Goal: Information Seeking & Learning: Learn about a topic

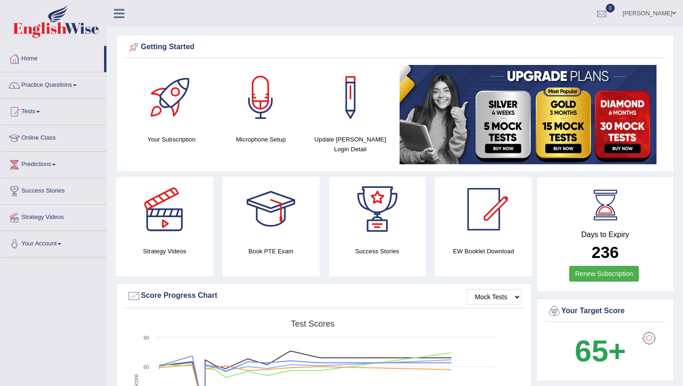
click at [608, 14] on div at bounding box center [601, 14] width 14 height 14
click at [608, 15] on div at bounding box center [601, 14] width 14 height 14
click at [578, 33] on li "See All Alerts" at bounding box center [545, 39] width 133 height 19
click at [634, 18] on link "[PERSON_NAME]" at bounding box center [648, 12] width 67 height 24
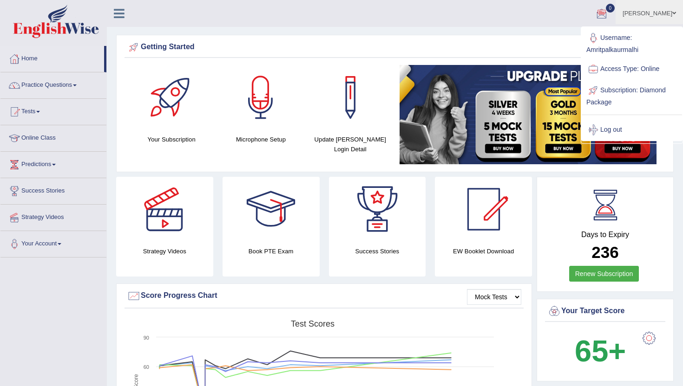
click at [607, 44] on link "Username: Amritpalkaurmalhi" at bounding box center [631, 42] width 100 height 31
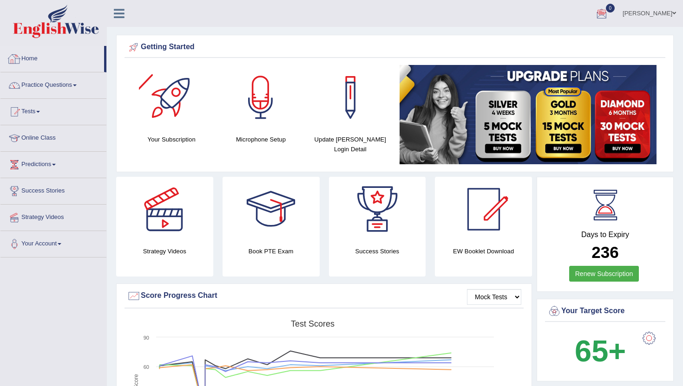
click at [40, 61] on link "Home" at bounding box center [52, 57] width 104 height 23
click at [603, 16] on link "0" at bounding box center [601, 12] width 28 height 24
click at [615, 13] on link "0" at bounding box center [601, 12] width 28 height 24
click at [32, 57] on link "Home" at bounding box center [52, 57] width 104 height 23
click at [33, 55] on link "Home" at bounding box center [52, 57] width 104 height 23
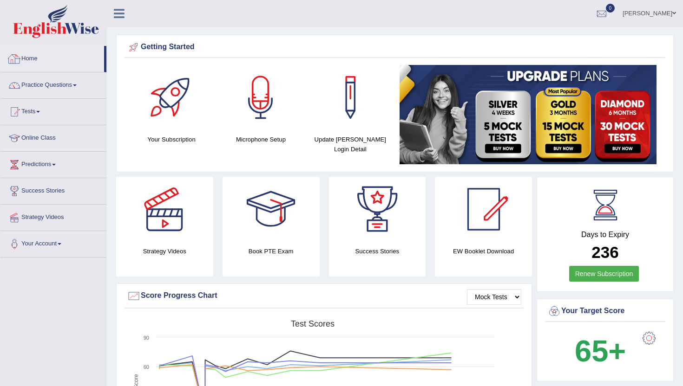
click at [37, 56] on link "Home" at bounding box center [52, 57] width 104 height 23
click at [33, 113] on link "Tests" at bounding box center [53, 110] width 106 height 23
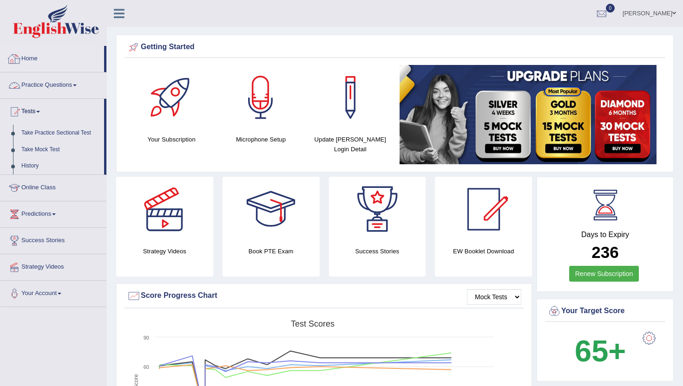
click at [29, 58] on link "Home" at bounding box center [52, 57] width 104 height 23
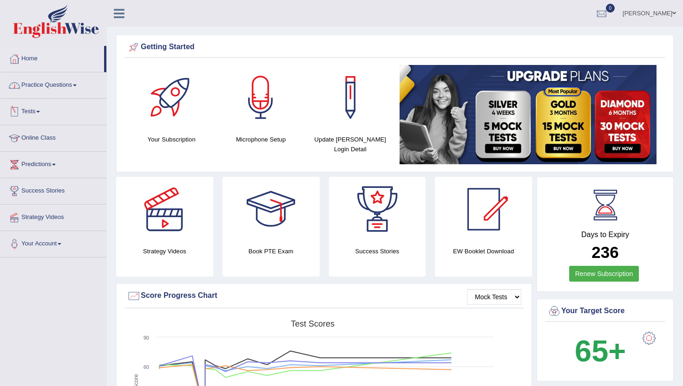
click at [39, 85] on link "Practice Questions" at bounding box center [53, 83] width 106 height 23
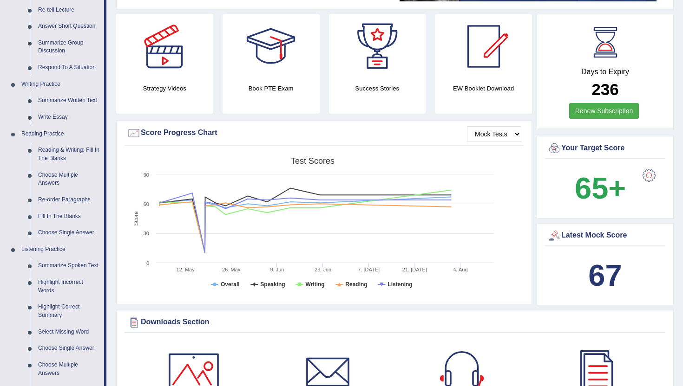
scroll to position [167, 0]
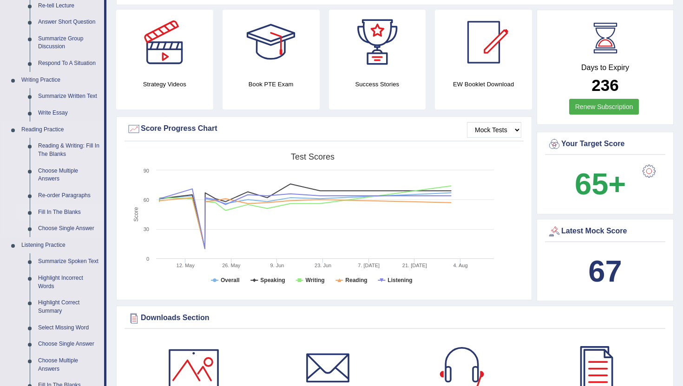
click at [63, 212] on link "Fill In The Blanks" at bounding box center [69, 212] width 70 height 17
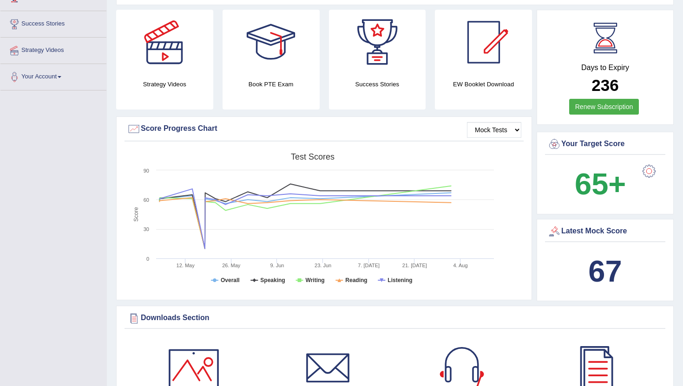
scroll to position [198, 0]
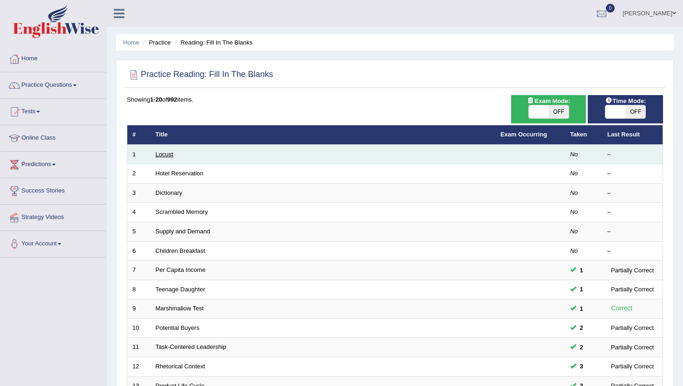
click at [163, 157] on link "Locust" at bounding box center [165, 154] width 18 height 7
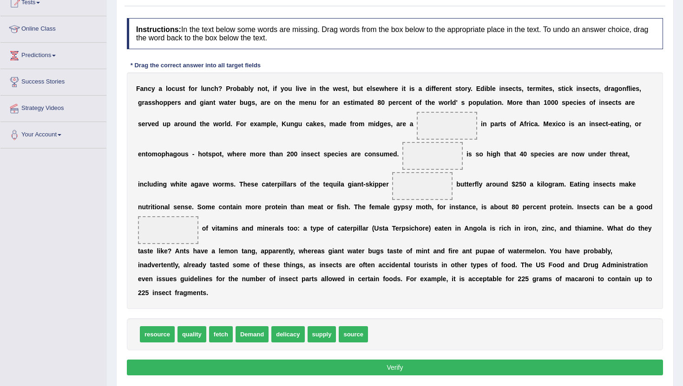
scroll to position [111, 0]
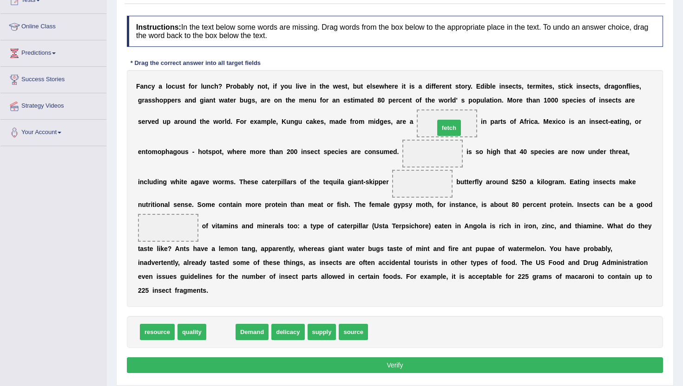
drag, startPoint x: 220, startPoint y: 335, endPoint x: 448, endPoint y: 131, distance: 306.1
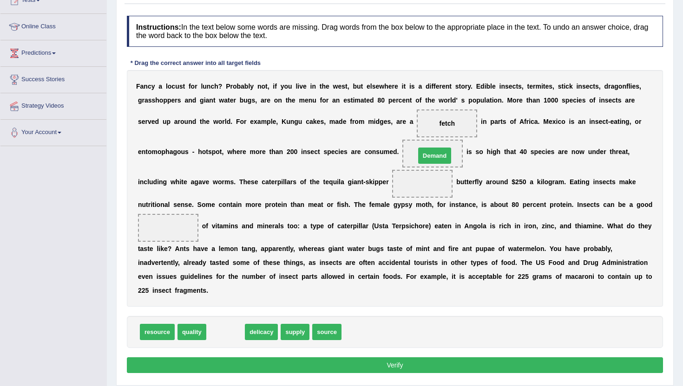
drag, startPoint x: 228, startPoint y: 334, endPoint x: 437, endPoint y: 158, distance: 273.5
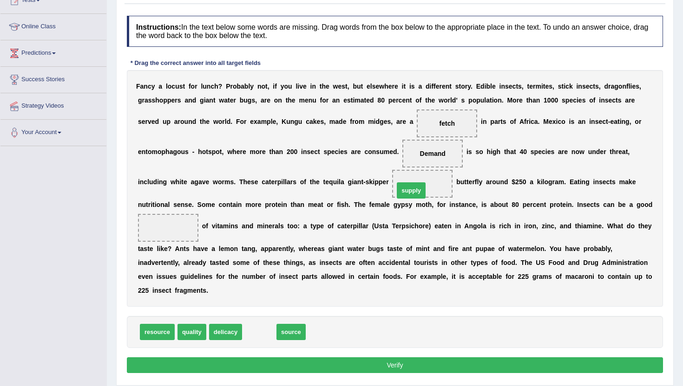
drag, startPoint x: 256, startPoint y: 332, endPoint x: 408, endPoint y: 190, distance: 207.6
drag, startPoint x: 260, startPoint y: 336, endPoint x: 158, endPoint y: 230, distance: 147.4
click at [230, 367] on button "Verify" at bounding box center [395, 366] width 536 height 16
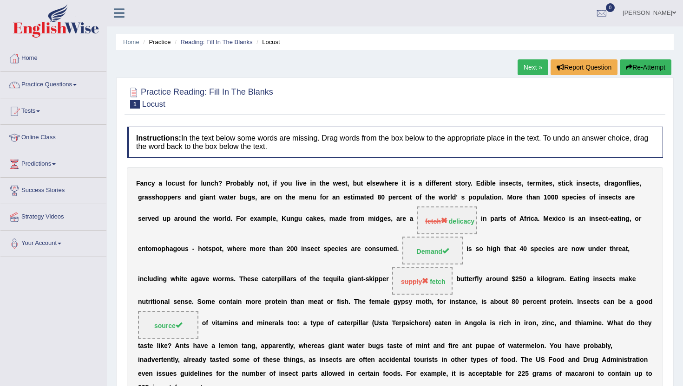
scroll to position [0, 0]
click at [527, 65] on link "Next »" at bounding box center [532, 68] width 31 height 16
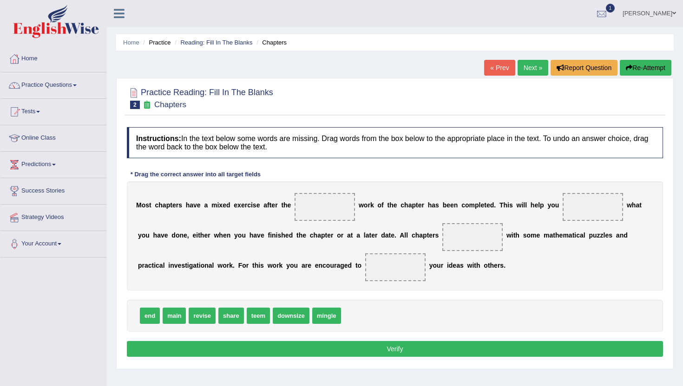
click at [608, 19] on div at bounding box center [601, 14] width 14 height 14
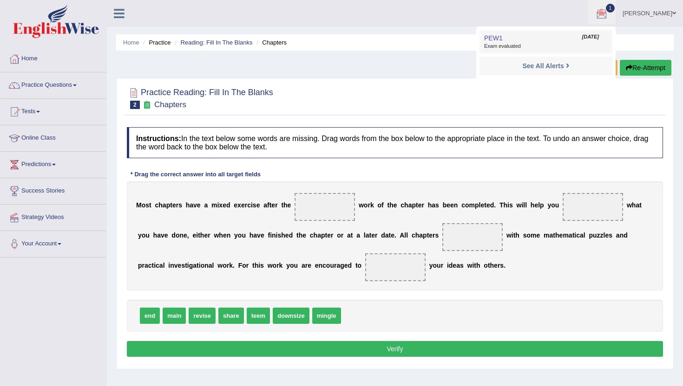
click at [579, 41] on link "PEW1 Aug 14, 2025 Exam evaluated" at bounding box center [546, 42] width 128 height 20
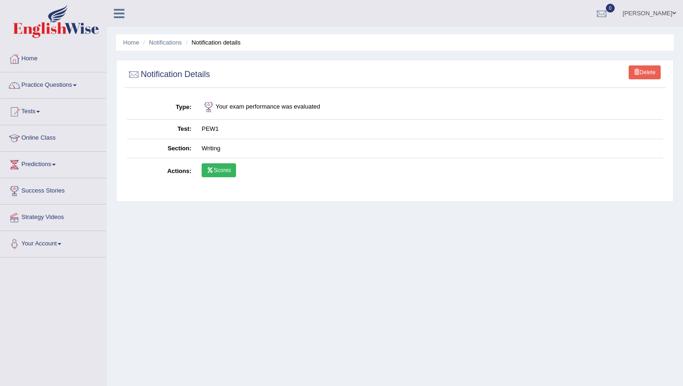
click at [216, 175] on link "Scores" at bounding box center [219, 170] width 34 height 14
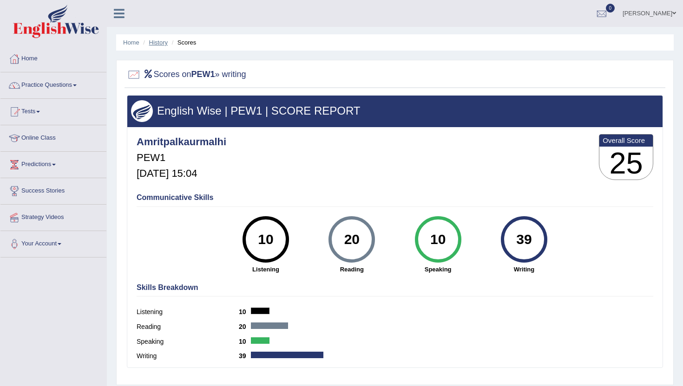
click at [159, 40] on link "History" at bounding box center [158, 42] width 19 height 7
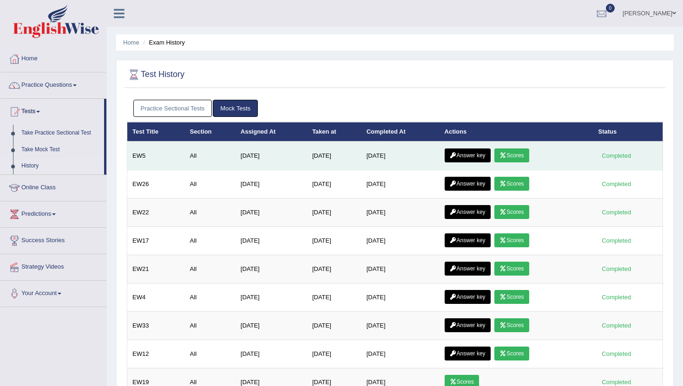
click at [474, 155] on link "Answer key" at bounding box center [467, 156] width 46 height 14
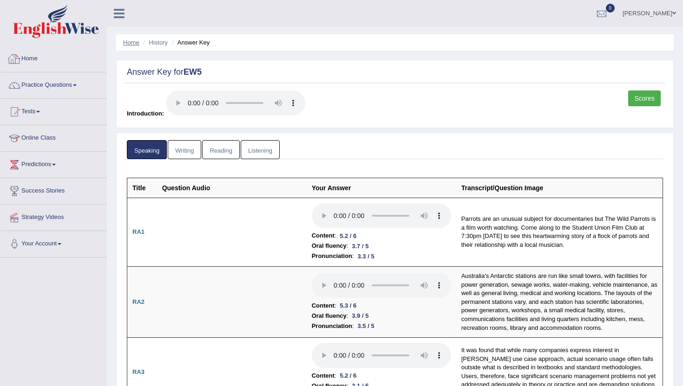
click at [124, 43] on link "Home" at bounding box center [131, 42] width 16 height 7
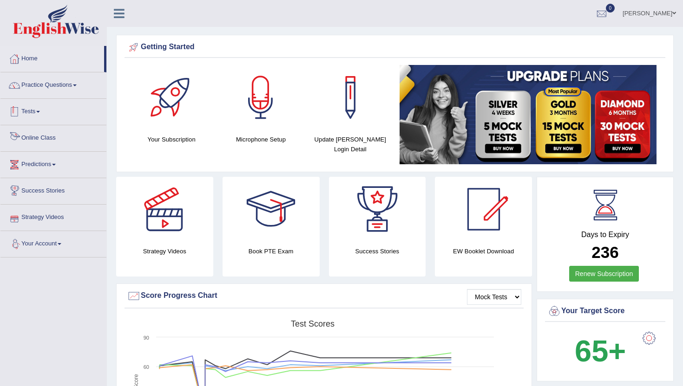
click at [35, 114] on link "Tests" at bounding box center [53, 110] width 106 height 23
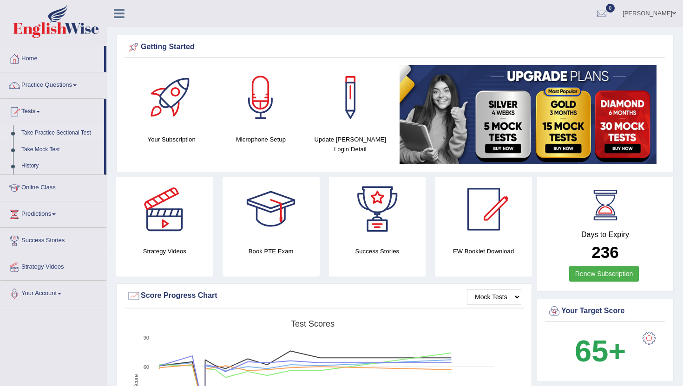
click at [62, 131] on link "Take Practice Sectional Test" at bounding box center [60, 133] width 87 height 17
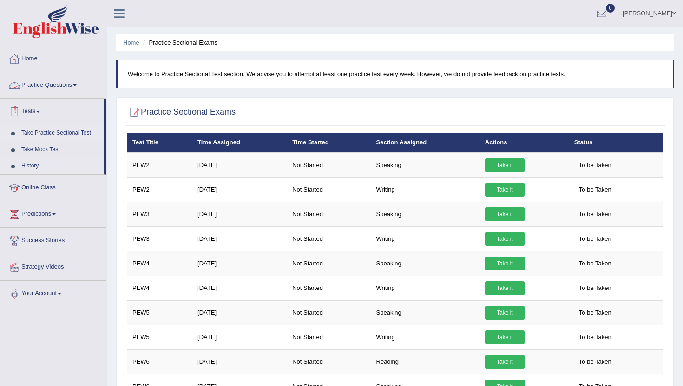
click at [38, 162] on link "History" at bounding box center [60, 166] width 87 height 17
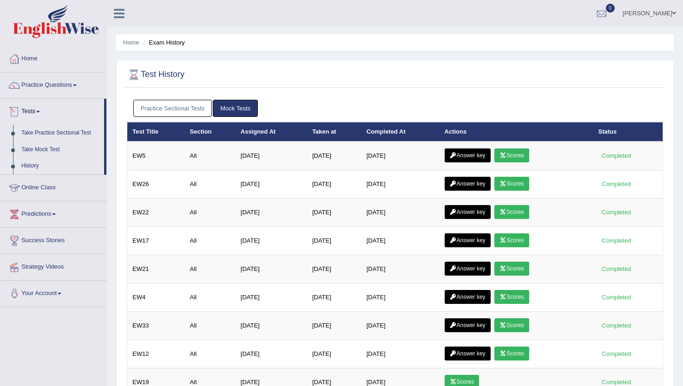
click at [176, 101] on link "Practice Sectional Tests" at bounding box center [172, 108] width 79 height 17
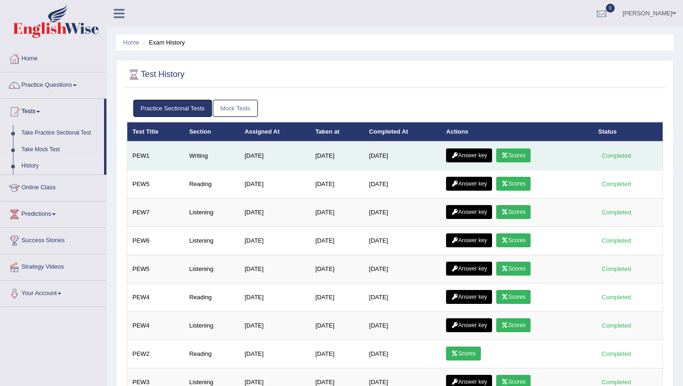
click link "Answer key"
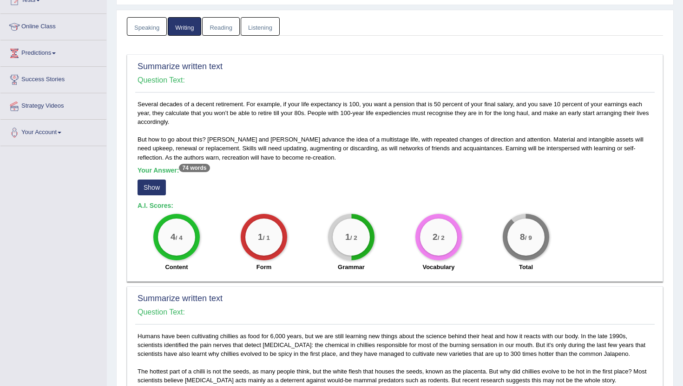
scroll to position [111, 0]
click at [153, 187] on button "Show" at bounding box center [151, 188] width 28 height 16
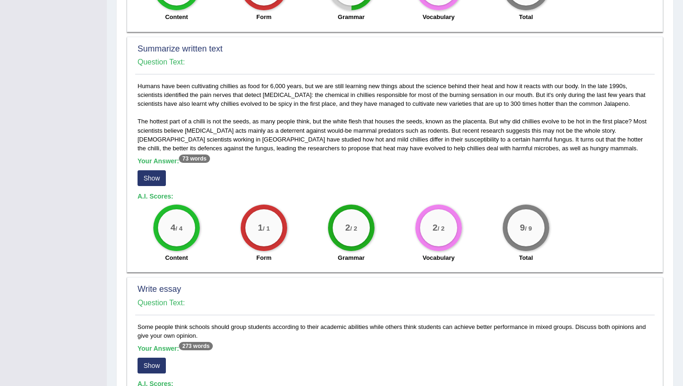
scroll to position [371, 0]
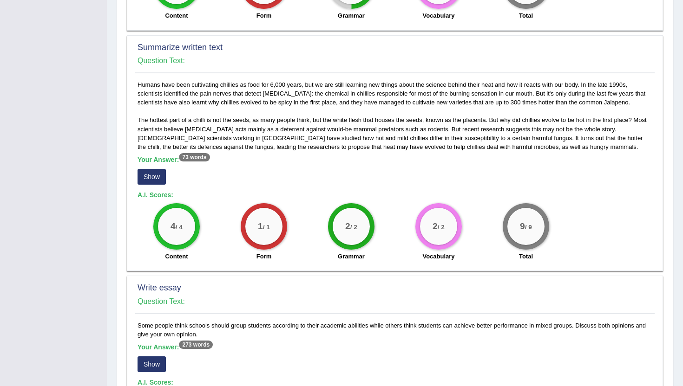
click at [160, 170] on button "Show" at bounding box center [151, 177] width 28 height 16
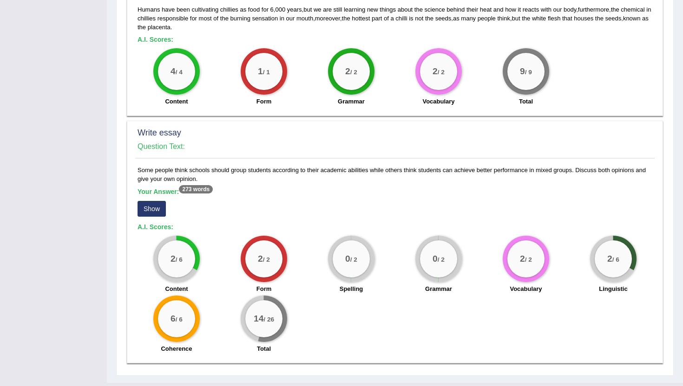
scroll to position [556, 0]
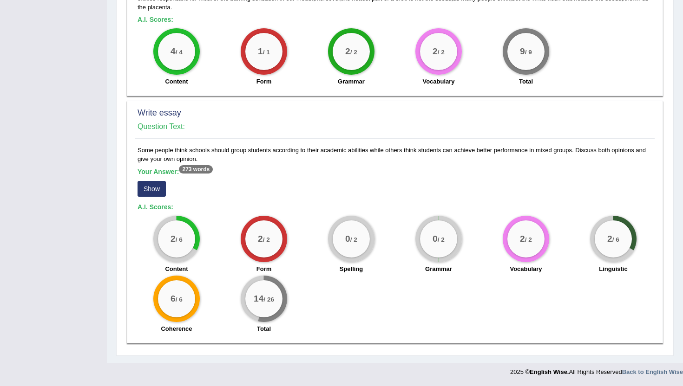
click at [156, 188] on button "Show" at bounding box center [151, 189] width 28 height 16
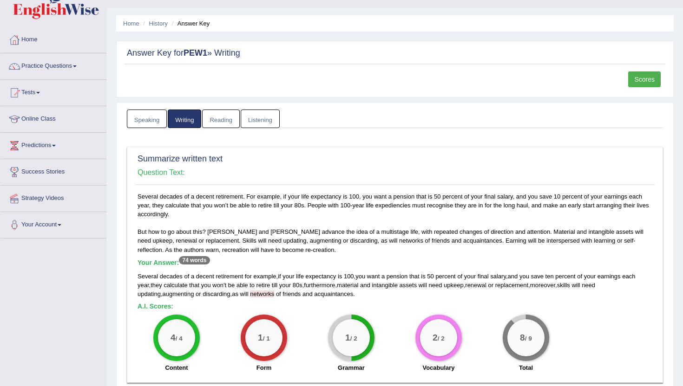
scroll to position [13, 0]
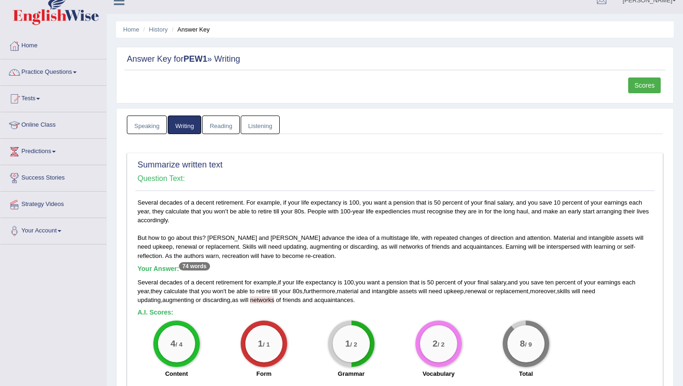
click at [639, 87] on link "Scores" at bounding box center [644, 86] width 33 height 16
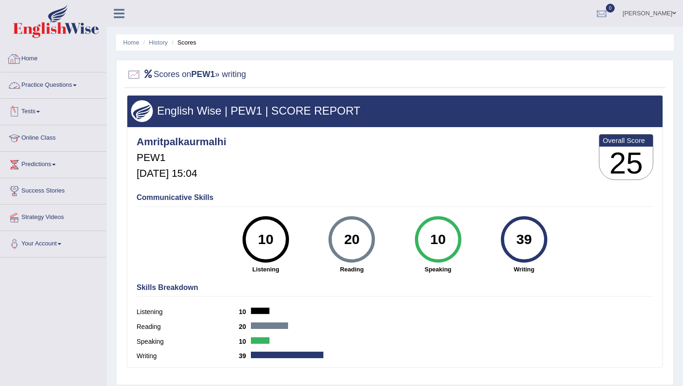
click at [31, 54] on link "Home" at bounding box center [53, 57] width 106 height 23
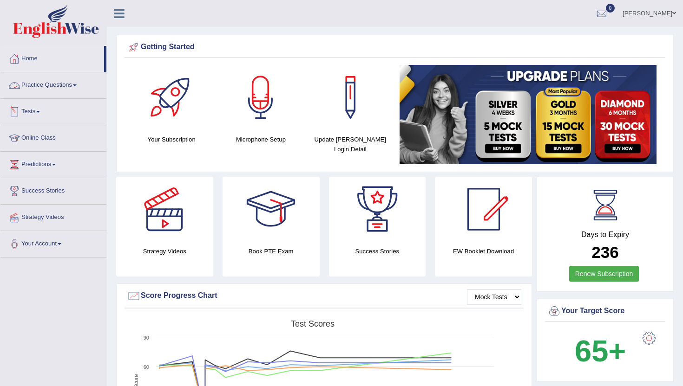
click at [58, 84] on link "Practice Questions" at bounding box center [53, 83] width 106 height 23
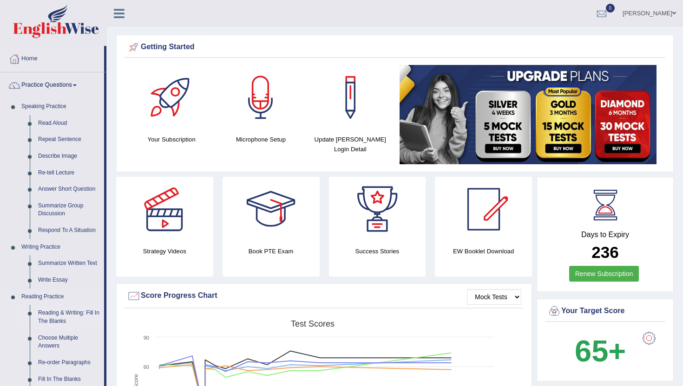
click at [64, 312] on link "Reading & Writing: Fill In The Blanks" at bounding box center [69, 317] width 70 height 25
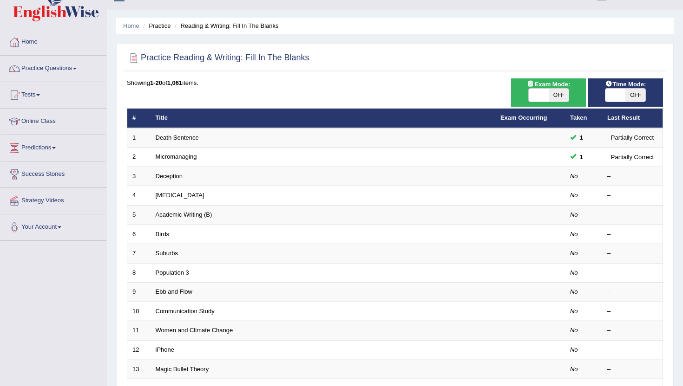
scroll to position [19, 0]
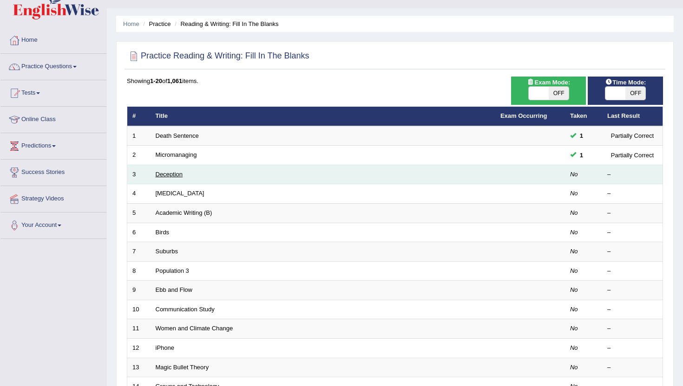
click at [169, 172] on link "Deception" at bounding box center [169, 174] width 27 height 7
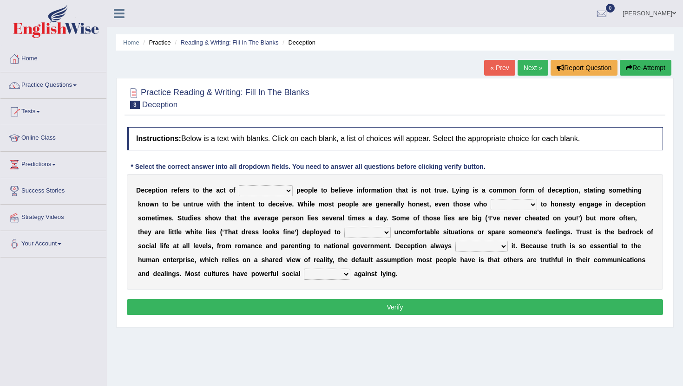
click at [283, 188] on select "discouraging forbidding detecting encouraging" at bounding box center [266, 190] width 54 height 11
select select "encouraging"
click at [525, 205] on select "describe prescribe inscribe subscribe" at bounding box center [513, 204] width 46 height 11
select select "prescribe"
click at [353, 230] on select "contest illuminate disguise avoid" at bounding box center [367, 232] width 46 height 11
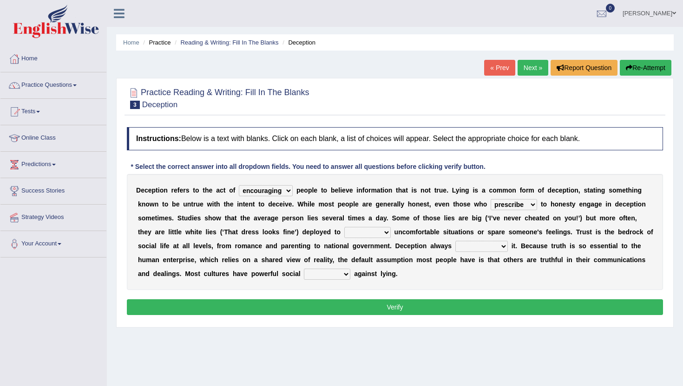
select select "avoid"
click at [490, 247] on select "undermines underscores undertakes underwrites" at bounding box center [481, 246] width 52 height 11
select select "undertakes"
click at [337, 271] on select "ejections sanctions fractions inductions" at bounding box center [327, 274] width 46 height 11
select select "ejections"
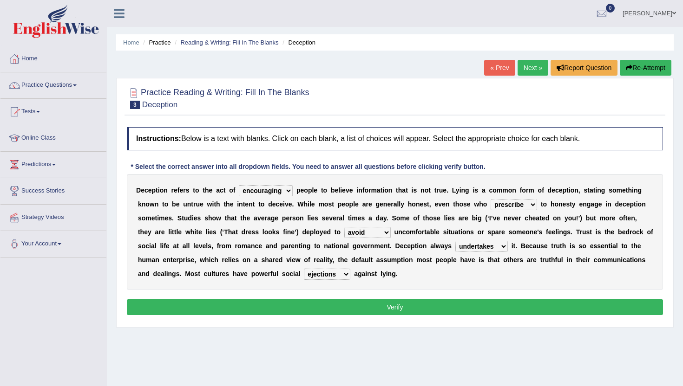
click at [335, 311] on button "Verify" at bounding box center [395, 307] width 536 height 16
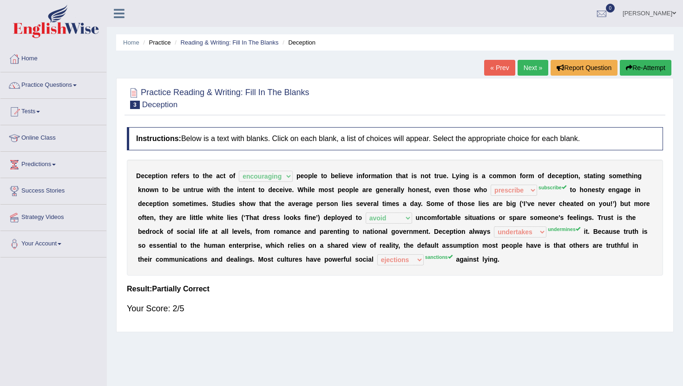
click at [521, 65] on link "Next »" at bounding box center [532, 68] width 31 height 16
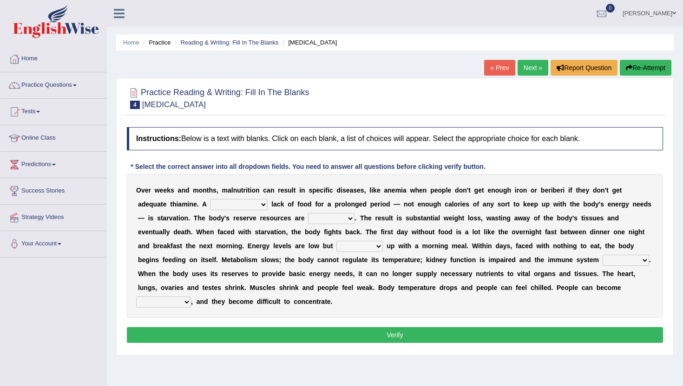
click at [257, 204] on select "severe distinguishing proper distinctive" at bounding box center [239, 204] width 58 height 11
select select "severe"
click at [334, 217] on select "obsoleted depleted pelleted deleted" at bounding box center [331, 218] width 46 height 11
select select "deleted"
click at [360, 246] on select "feed come chill pick" at bounding box center [359, 246] width 46 height 11
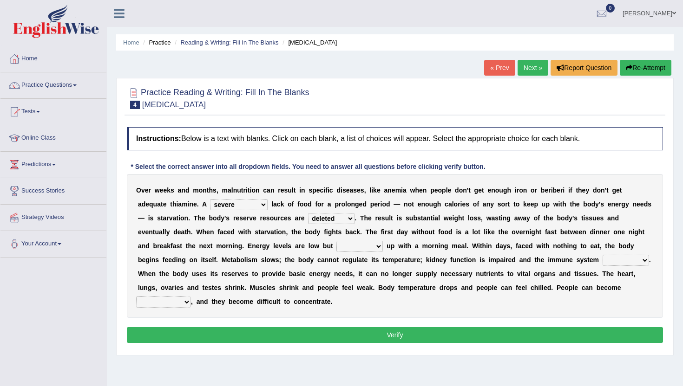
select select "come"
click at [602, 258] on select "deepens deafens weakens surpasses" at bounding box center [625, 260] width 46 height 11
select select "weakens"
click at [182, 303] on select "irritable commutable indisputable transportable" at bounding box center [163, 302] width 55 height 11
select select "irritable"
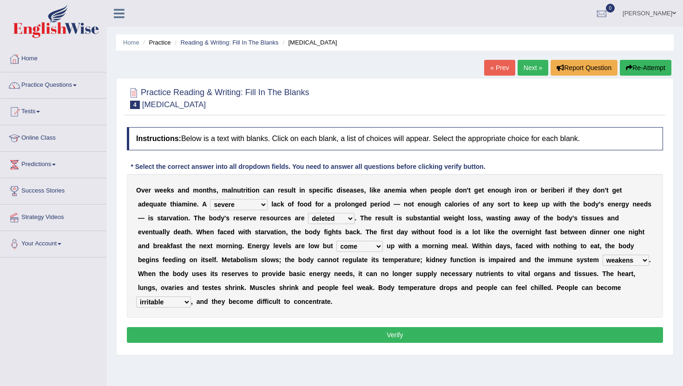
click at [179, 332] on button "Verify" at bounding box center [395, 335] width 536 height 16
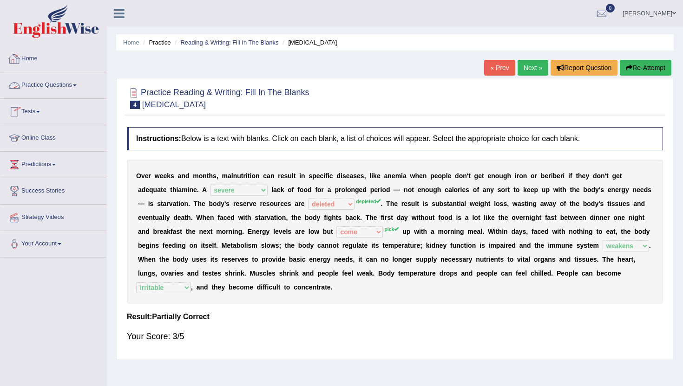
click at [33, 60] on link "Home" at bounding box center [53, 57] width 106 height 23
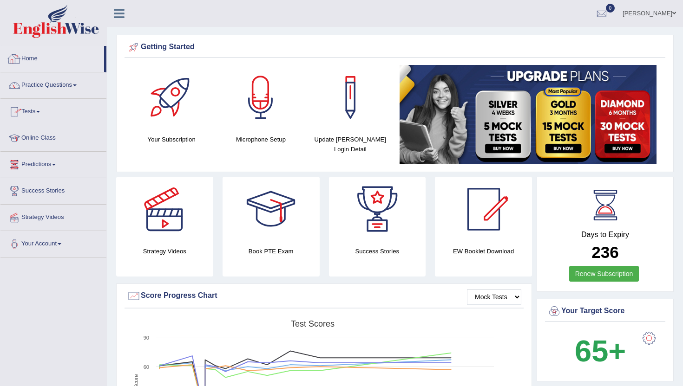
click at [31, 57] on link "Home" at bounding box center [52, 57] width 104 height 23
click at [35, 86] on link "Practice Questions" at bounding box center [53, 83] width 106 height 23
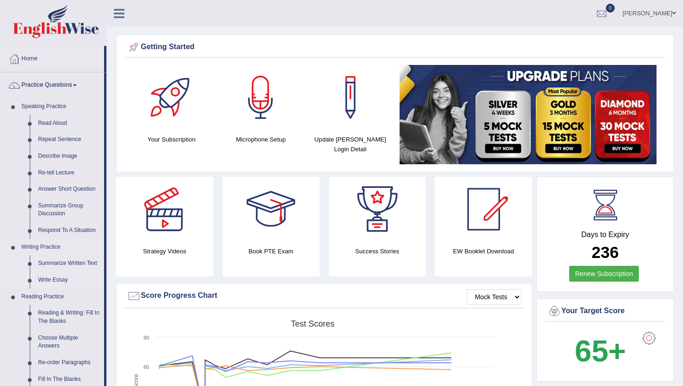
click at [60, 280] on link "Write Essay" at bounding box center [69, 280] width 70 height 17
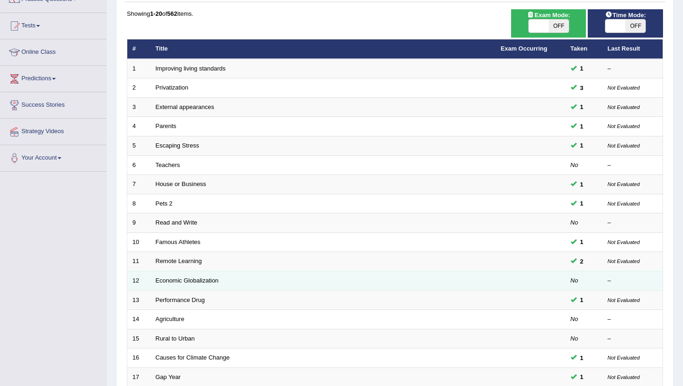
scroll to position [93, 0]
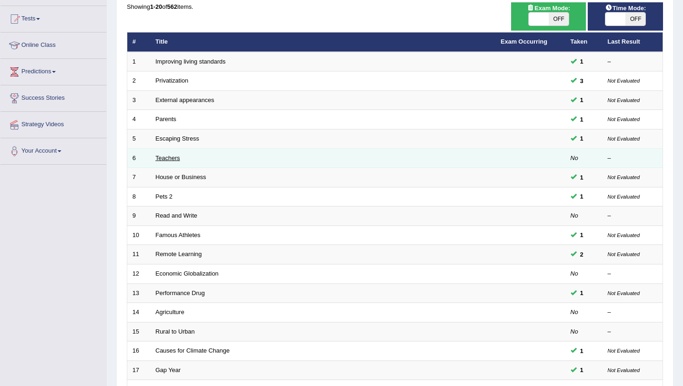
click at [167, 159] on link "Teachers" at bounding box center [168, 158] width 25 height 7
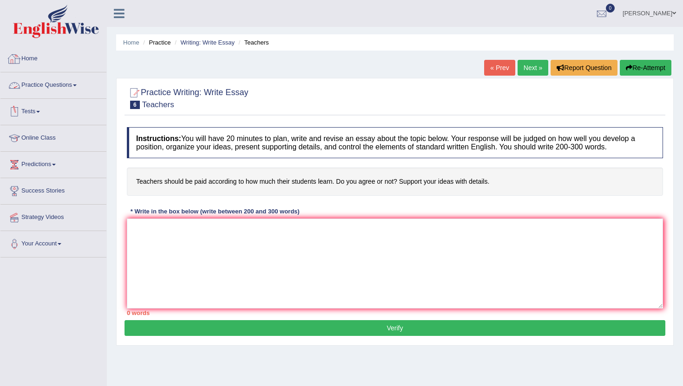
click at [27, 59] on link "Home" at bounding box center [53, 57] width 106 height 23
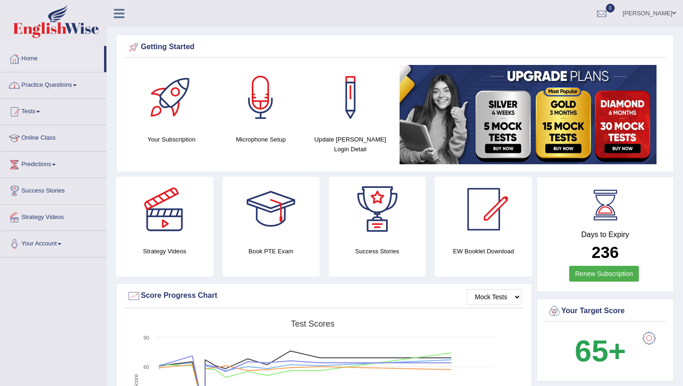
click at [28, 59] on link "Home" at bounding box center [52, 57] width 104 height 23
click at [33, 59] on link "Home" at bounding box center [52, 57] width 104 height 23
click at [27, 58] on link "Home" at bounding box center [52, 57] width 104 height 23
click at [46, 82] on link "Practice Questions" at bounding box center [53, 83] width 106 height 23
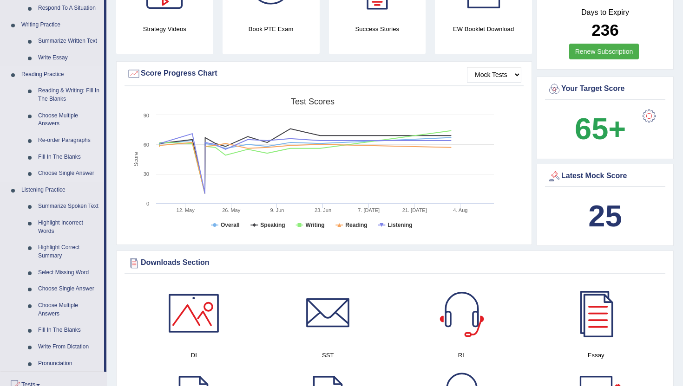
scroll to position [223, 0]
click at [44, 210] on link "Summarize Spoken Text" at bounding box center [69, 206] width 70 height 17
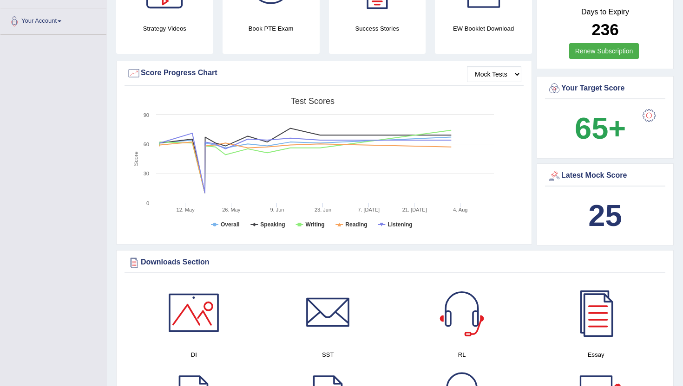
scroll to position [270, 0]
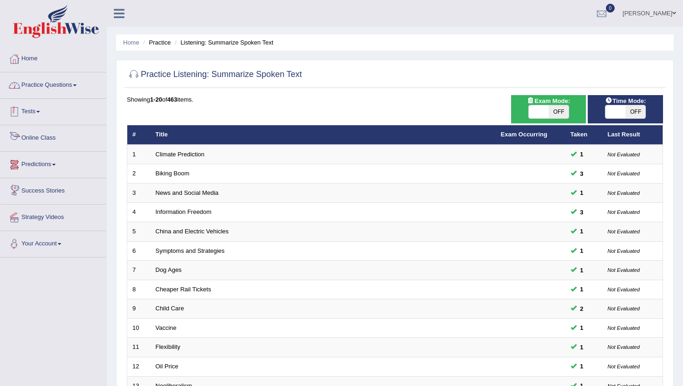
click at [49, 84] on link "Practice Questions" at bounding box center [53, 83] width 106 height 23
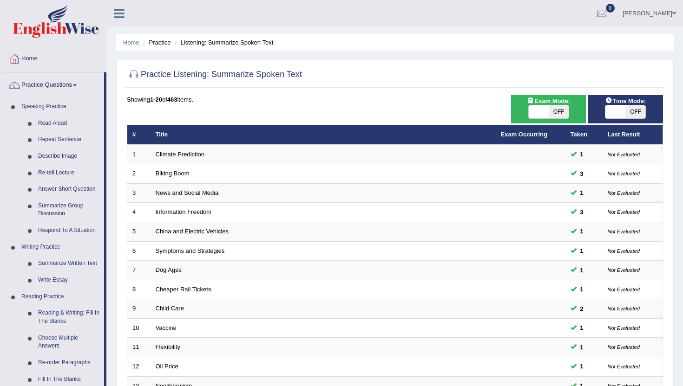
click at [112, 373] on div "Home Practice Listening: Summarize Spoken Text Practice Listening: Summarize Sp…" at bounding box center [395, 296] width 576 height 592
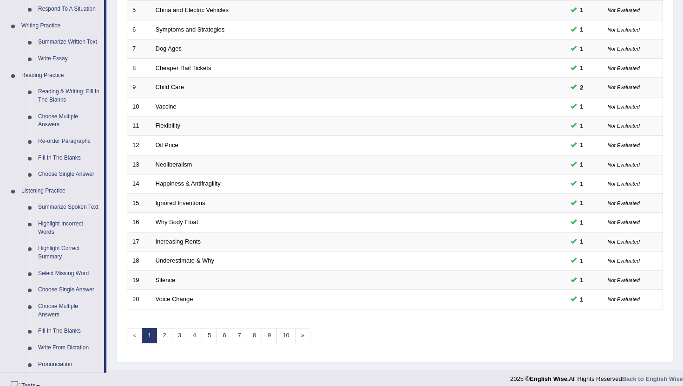
scroll to position [223, 0]
click at [57, 232] on link "Highlight Incorrect Words" at bounding box center [69, 227] width 70 height 25
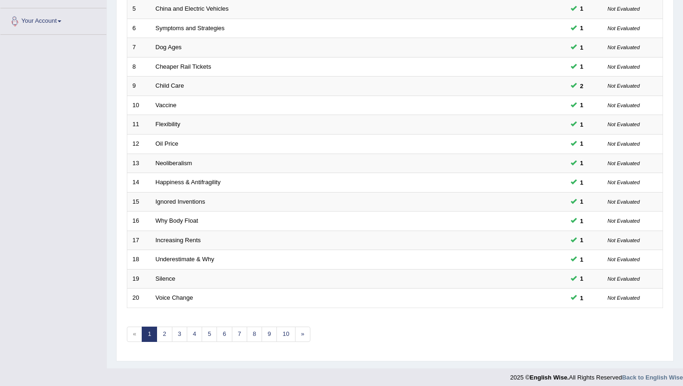
scroll to position [228, 0]
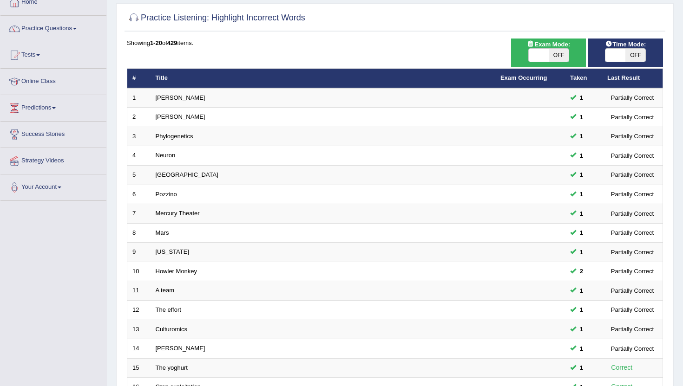
scroll to position [43, 0]
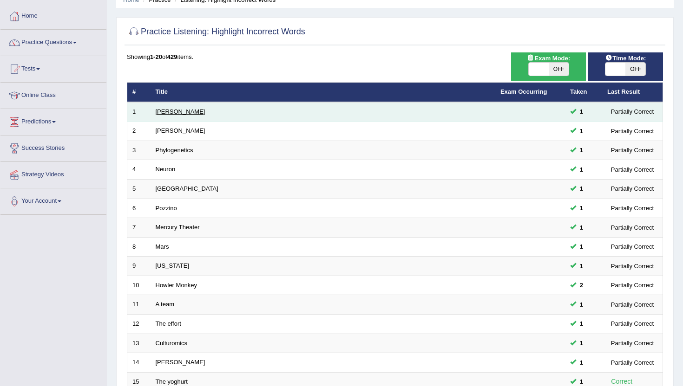
click at [156, 113] on link "[PERSON_NAME]" at bounding box center [181, 111] width 50 height 7
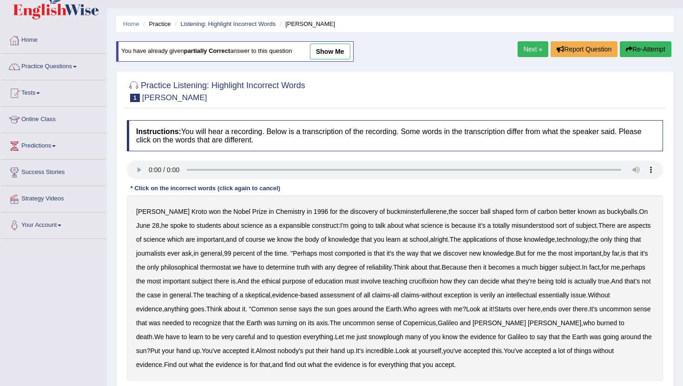
scroll to position [37, 0]
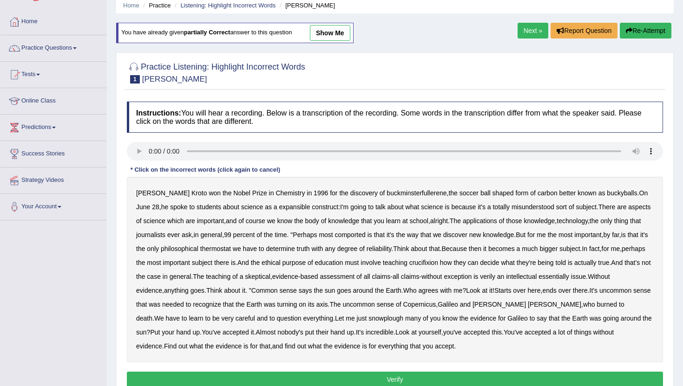
click at [279, 207] on b "expansible" at bounding box center [294, 206] width 31 height 7
click at [348, 234] on b "comported" at bounding box center [350, 234] width 31 height 7
click at [231, 251] on b "thermostat" at bounding box center [215, 248] width 31 height 7
click at [438, 262] on b "crucifixion" at bounding box center [423, 262] width 29 height 7
click at [536, 279] on b "intellectual" at bounding box center [521, 276] width 31 height 7
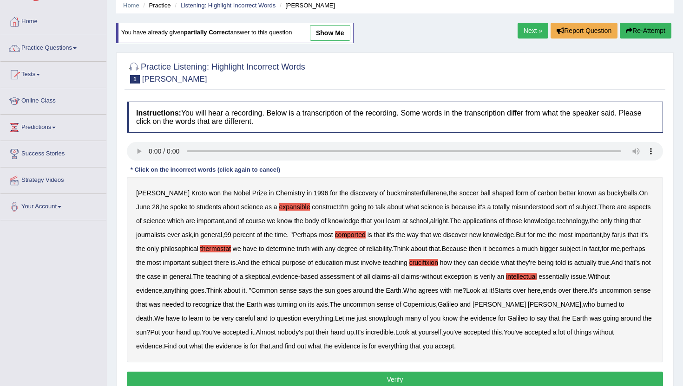
click at [568, 279] on b "essentially" at bounding box center [553, 276] width 30 height 7
click at [377, 319] on b "snowplough" at bounding box center [385, 318] width 35 height 7
click at [450, 374] on button "Verify" at bounding box center [395, 380] width 536 height 16
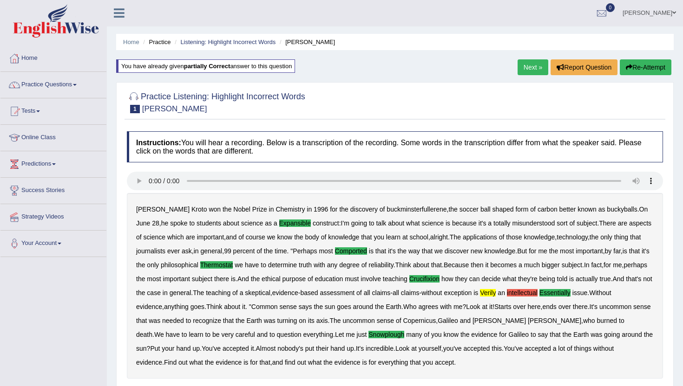
scroll to position [0, 0]
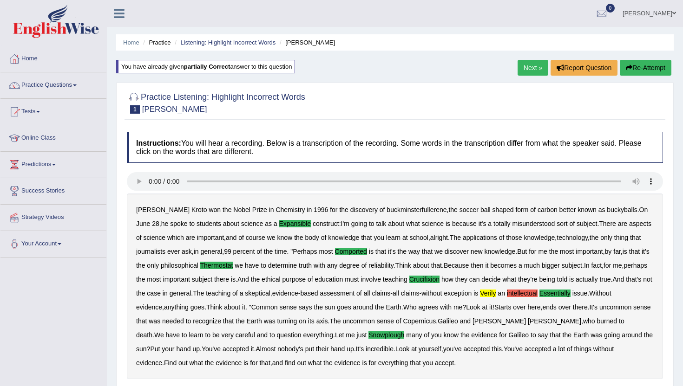
click at [534, 63] on link "Next »" at bounding box center [532, 68] width 31 height 16
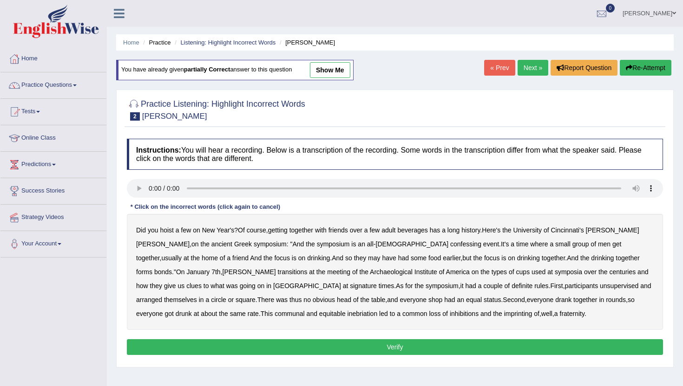
click at [450, 247] on b "confessing" at bounding box center [465, 244] width 31 height 7
click at [307, 268] on b "transitions" at bounding box center [293, 271] width 30 height 7
click at [350, 286] on b "signature" at bounding box center [363, 285] width 27 height 7
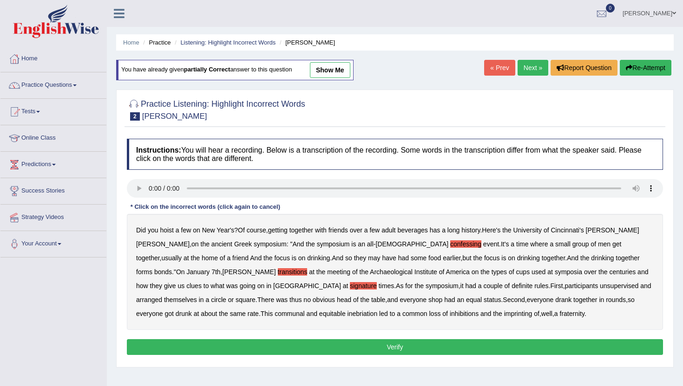
click at [599, 284] on b "unsupervised" at bounding box center [618, 285] width 39 height 7
click at [428, 299] on b "shop" at bounding box center [435, 299] width 14 height 7
click at [504, 314] on b "imprinting" at bounding box center [518, 313] width 28 height 7
click at [262, 346] on button "Verify" at bounding box center [395, 347] width 536 height 16
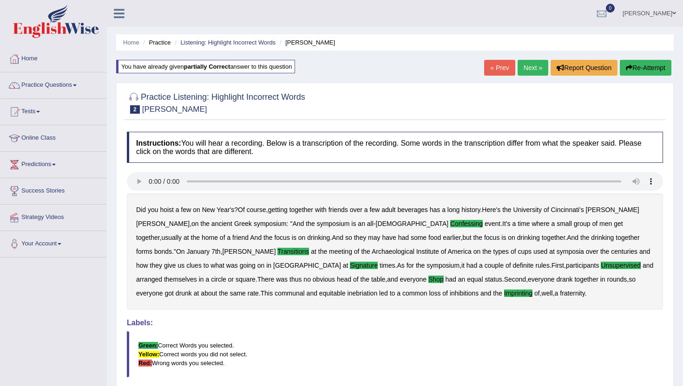
click at [519, 72] on link "Next »" at bounding box center [532, 68] width 31 height 16
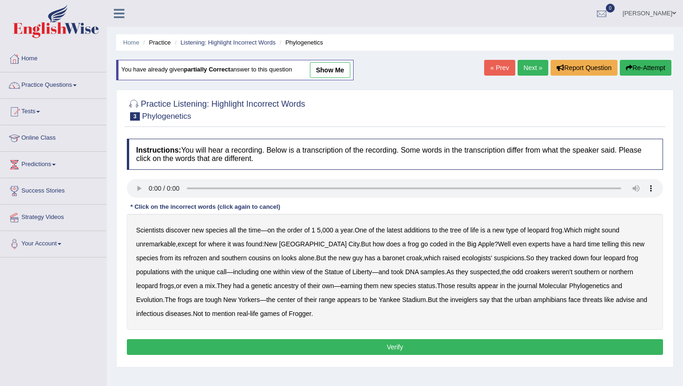
click at [430, 246] on b "coded" at bounding box center [439, 244] width 18 height 7
click at [382, 257] on b "baronet" at bounding box center [393, 257] width 22 height 7
click at [450, 299] on b "inveiglers" at bounding box center [463, 299] width 27 height 7
click at [163, 310] on b "infectious" at bounding box center [149, 313] width 27 height 7
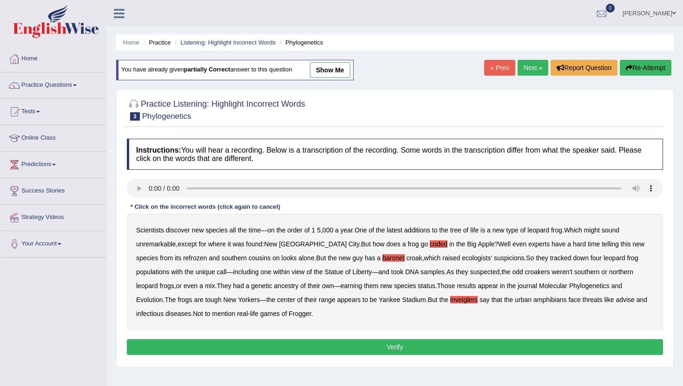
click at [615, 296] on b "advise" at bounding box center [624, 299] width 19 height 7
click at [297, 351] on button "Verify" at bounding box center [395, 347] width 536 height 16
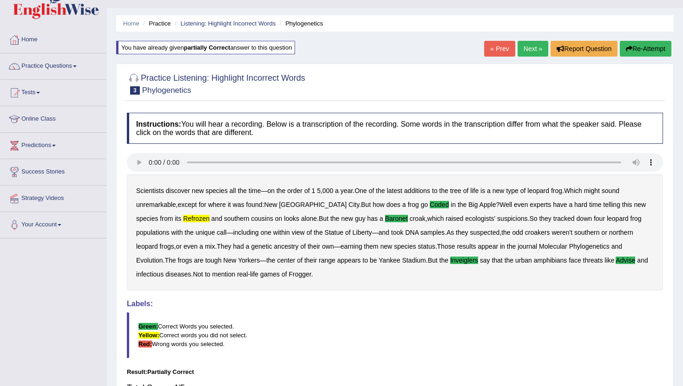
scroll to position [19, 0]
click at [528, 47] on link "Next »" at bounding box center [532, 49] width 31 height 16
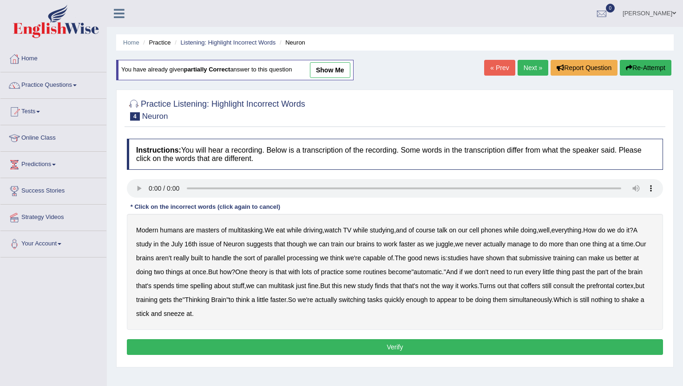
click at [307, 244] on b "though" at bounding box center [297, 244] width 20 height 7
click at [453, 246] on b "juggle" at bounding box center [444, 244] width 17 height 7
click at [550, 260] on b "submissive" at bounding box center [535, 257] width 32 height 7
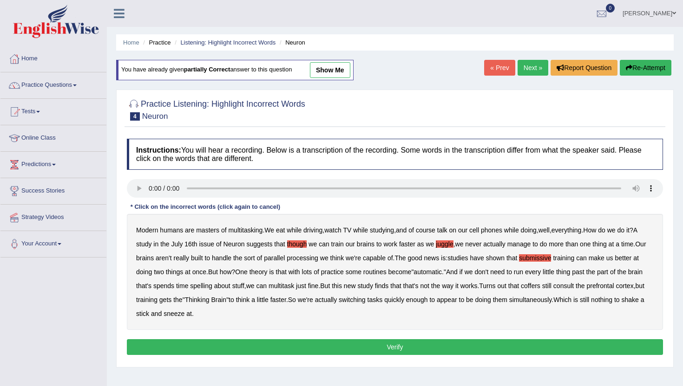
click at [212, 286] on b "spelling" at bounding box center [201, 285] width 22 height 7
click at [540, 287] on b "coffers" at bounding box center [531, 285] width 20 height 7
click at [254, 345] on button "Verify" at bounding box center [395, 347] width 536 height 16
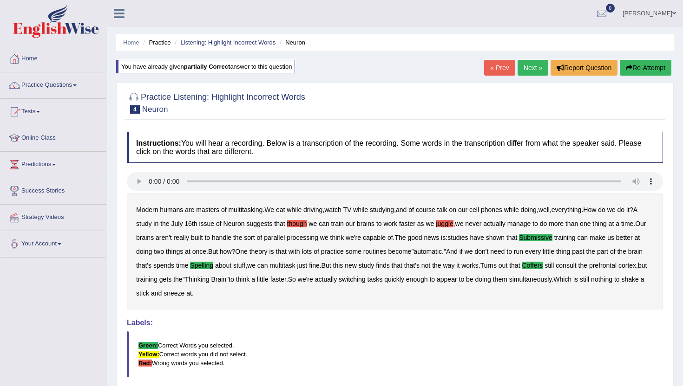
click at [534, 66] on link "Next »" at bounding box center [532, 68] width 31 height 16
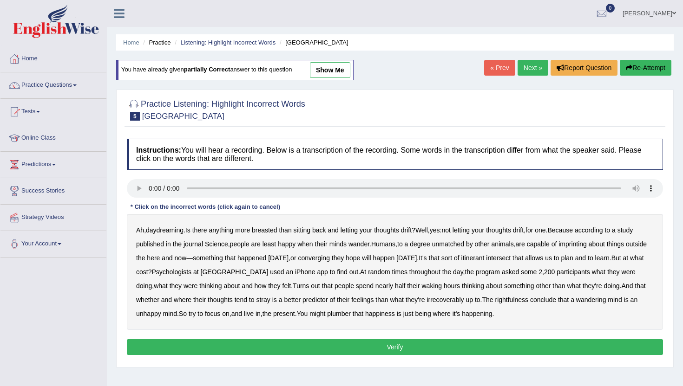
click at [268, 230] on b "breasted" at bounding box center [264, 230] width 25 height 7
click at [330, 259] on b "converging" at bounding box center [314, 257] width 32 height 7
click at [463, 301] on b "irrecoverably" at bounding box center [444, 299] width 37 height 7
click at [528, 302] on b "rightfulness" at bounding box center [511, 299] width 33 height 7
click at [351, 316] on b "plumber" at bounding box center [339, 313] width 24 height 7
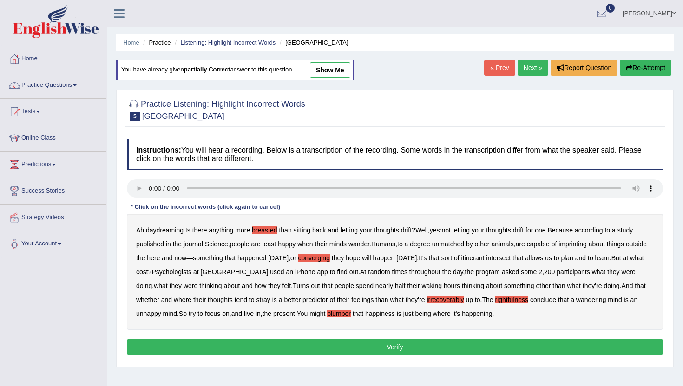
click at [583, 242] on b "imprinting" at bounding box center [572, 244] width 28 height 7
click at [453, 347] on button "Verify" at bounding box center [395, 347] width 536 height 16
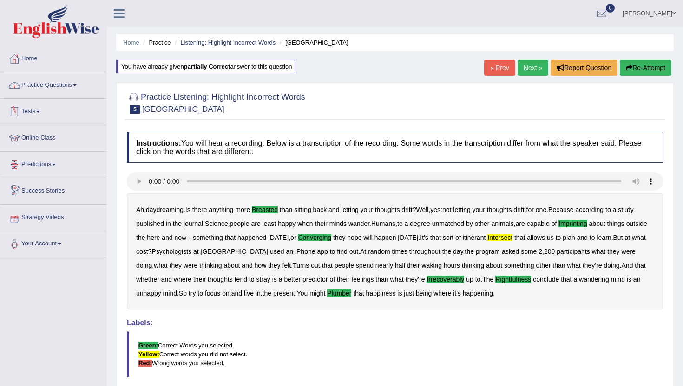
click at [46, 89] on link "Practice Questions" at bounding box center [53, 83] width 106 height 23
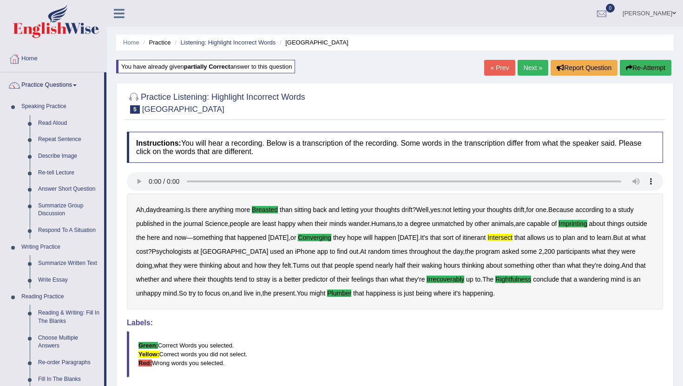
click at [120, 364] on div "Practice Listening: Highlight Incorrect Words 5 Harvard Instructions: You will …" at bounding box center [394, 270] width 557 height 374
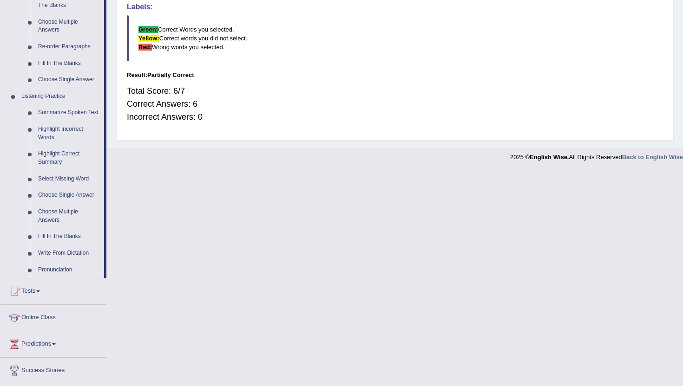
scroll to position [334, 0]
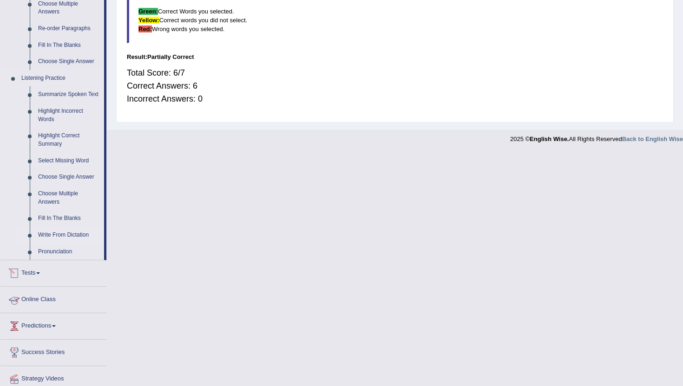
click at [76, 244] on link "Write From Dictation" at bounding box center [69, 235] width 70 height 17
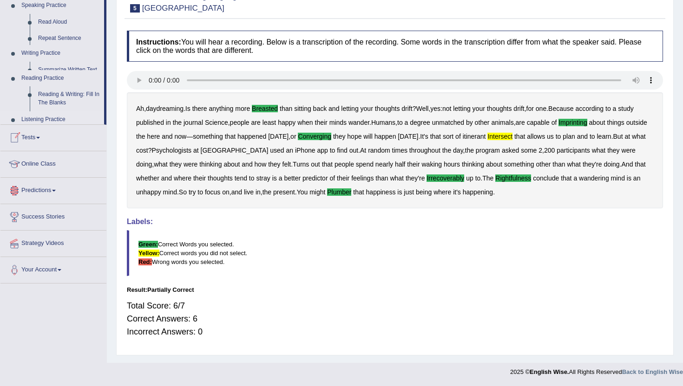
scroll to position [101, 0]
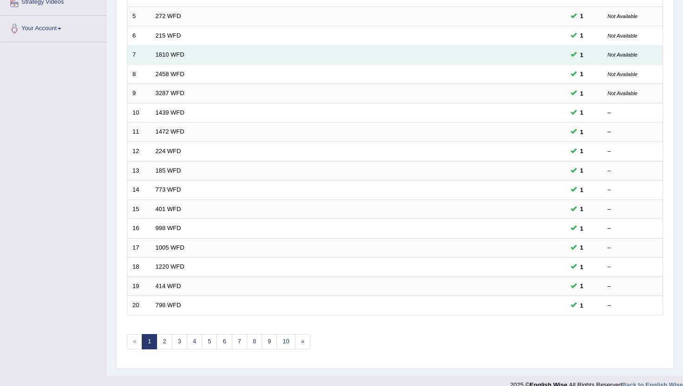
scroll to position [228, 0]
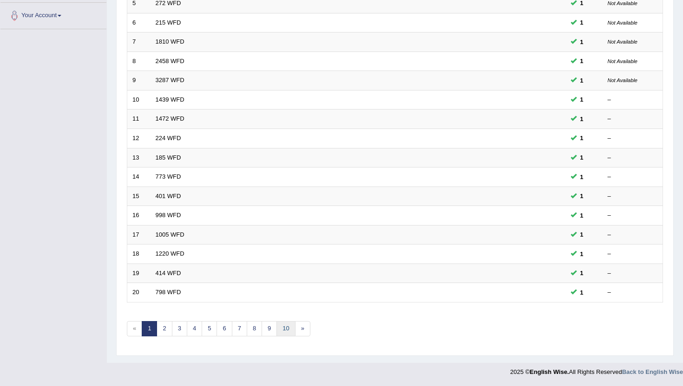
click at [285, 332] on link "10" at bounding box center [285, 328] width 19 height 15
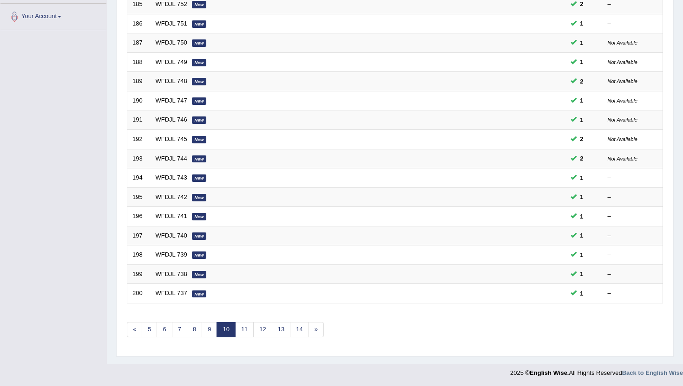
scroll to position [228, 0]
click at [300, 331] on link "14" at bounding box center [299, 328] width 19 height 15
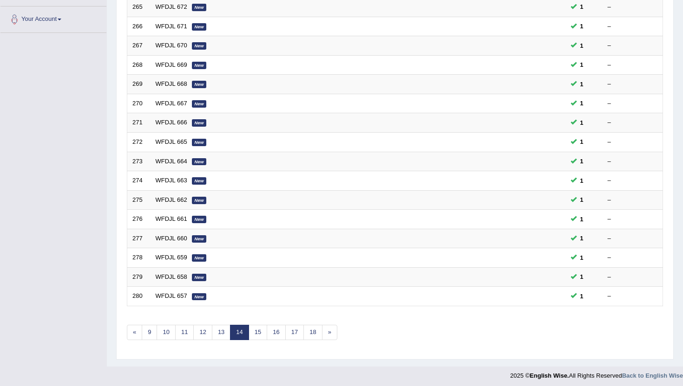
scroll to position [228, 0]
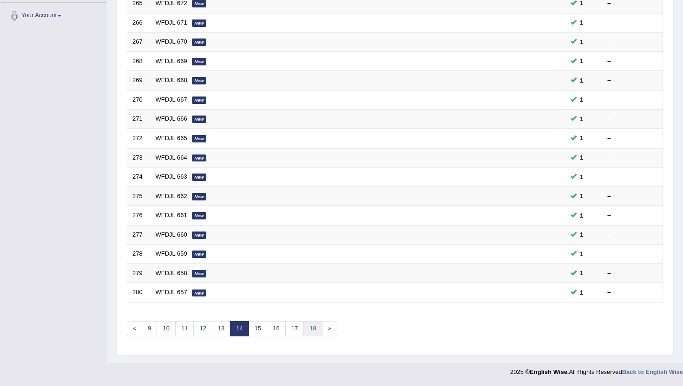
click at [313, 331] on link "18" at bounding box center [312, 328] width 19 height 15
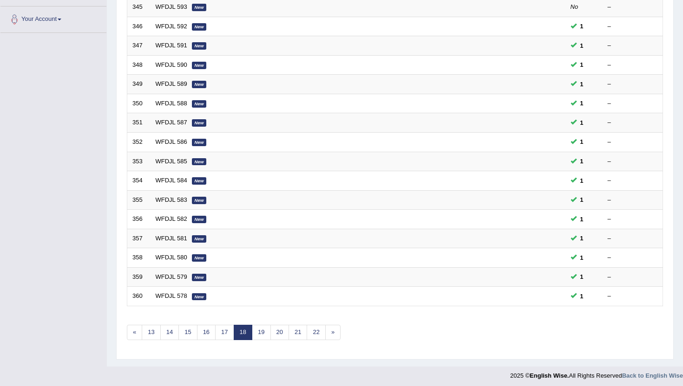
scroll to position [228, 0]
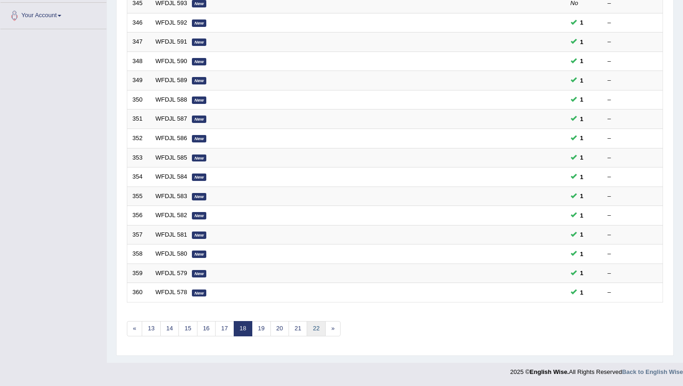
click at [313, 331] on link "22" at bounding box center [315, 328] width 19 height 15
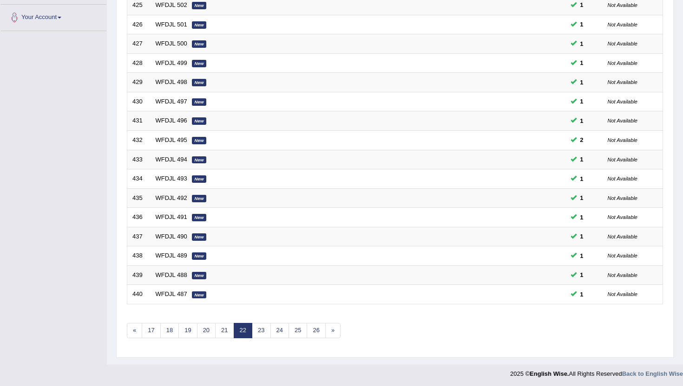
scroll to position [228, 0]
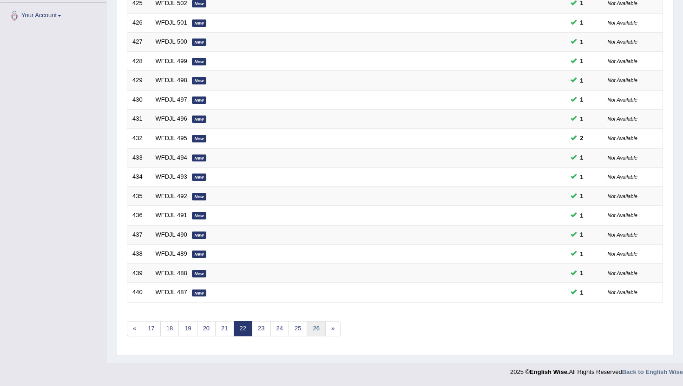
click at [313, 331] on link "26" at bounding box center [315, 328] width 19 height 15
click at [314, 327] on link "30" at bounding box center [315, 328] width 19 height 15
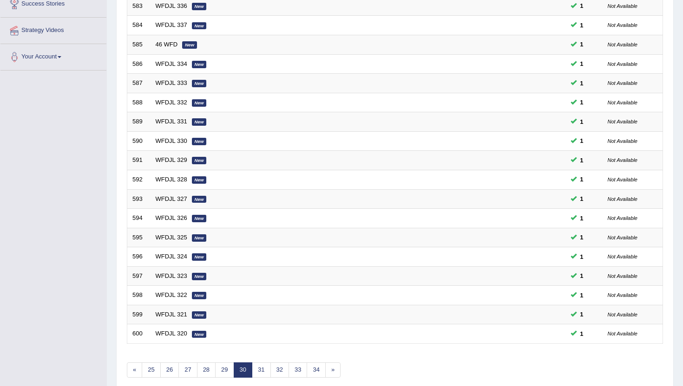
scroll to position [228, 0]
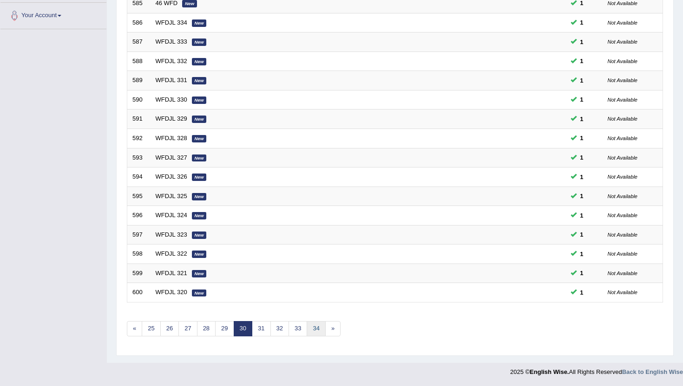
click at [314, 327] on link "34" at bounding box center [315, 328] width 19 height 15
click at [314, 327] on link "38" at bounding box center [315, 328] width 19 height 15
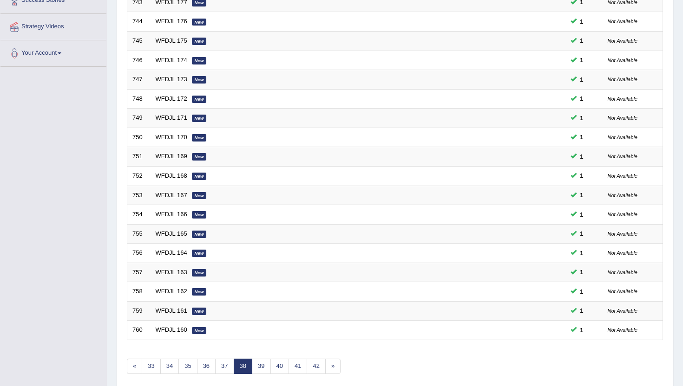
scroll to position [228, 0]
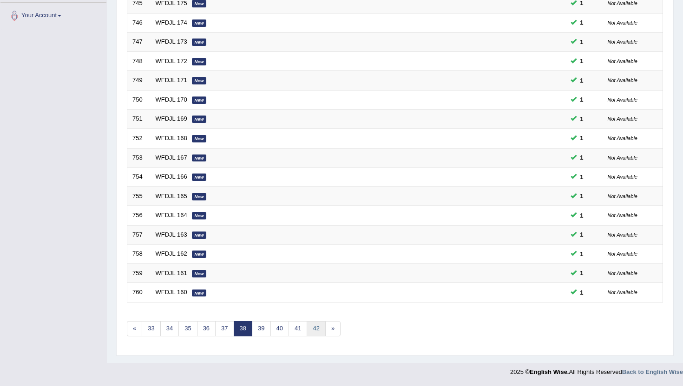
click at [314, 327] on link "42" at bounding box center [315, 328] width 19 height 15
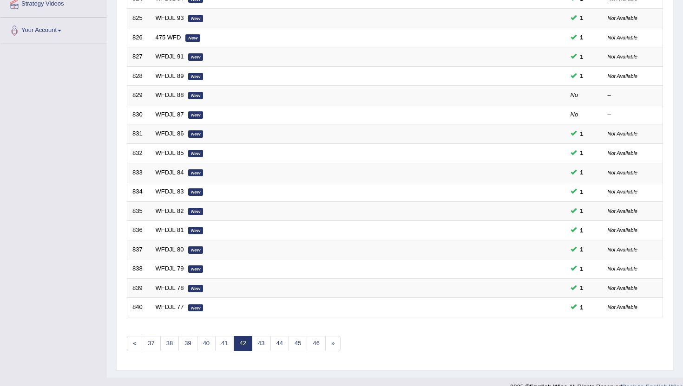
scroll to position [228, 0]
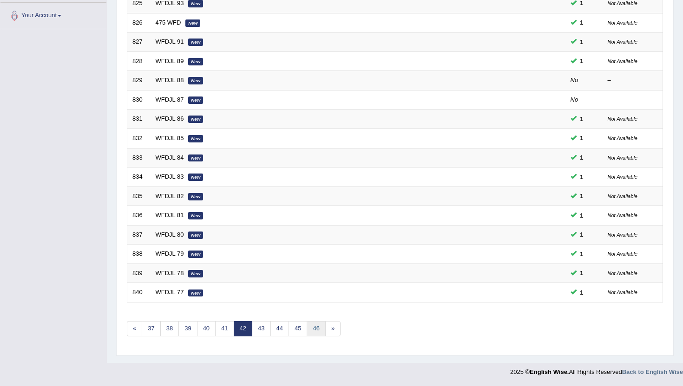
click at [314, 327] on link "46" at bounding box center [315, 328] width 19 height 15
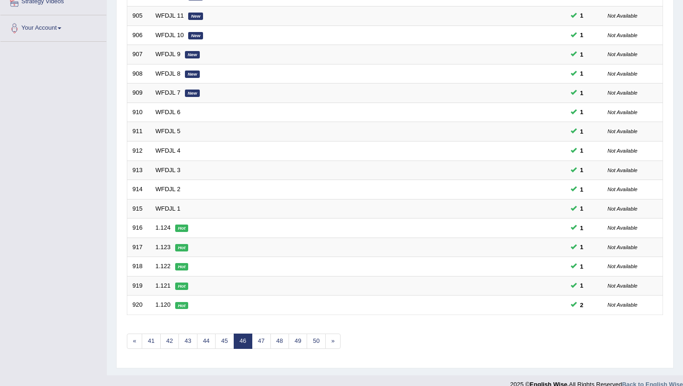
scroll to position [228, 0]
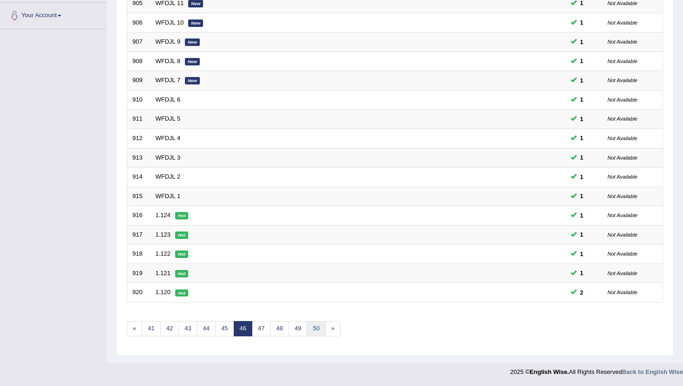
click at [314, 327] on link "50" at bounding box center [315, 328] width 19 height 15
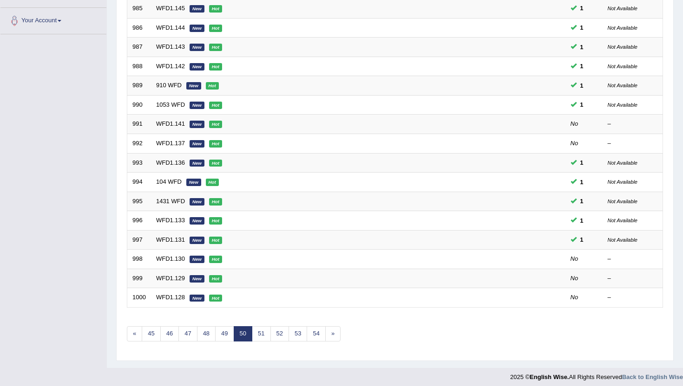
scroll to position [228, 0]
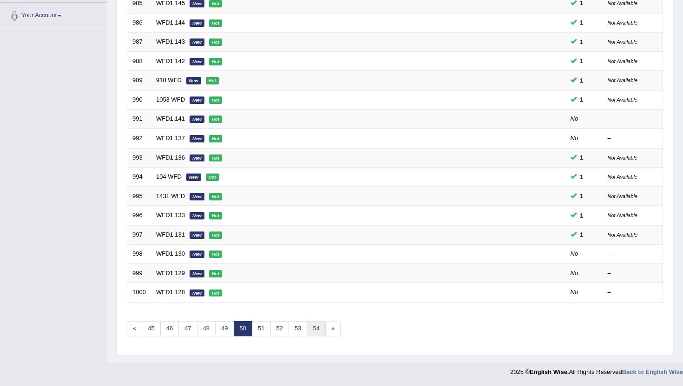
click at [314, 327] on link "54" at bounding box center [315, 328] width 19 height 15
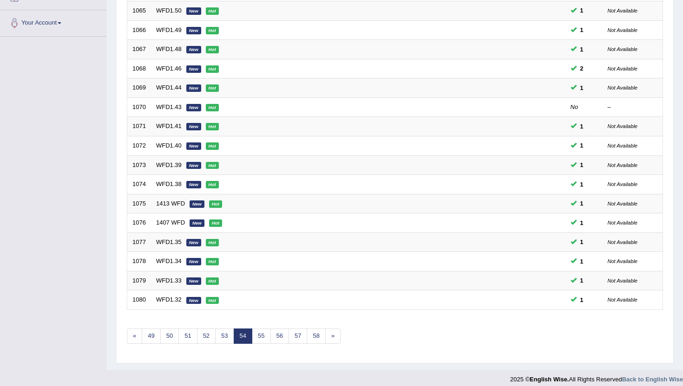
scroll to position [228, 0]
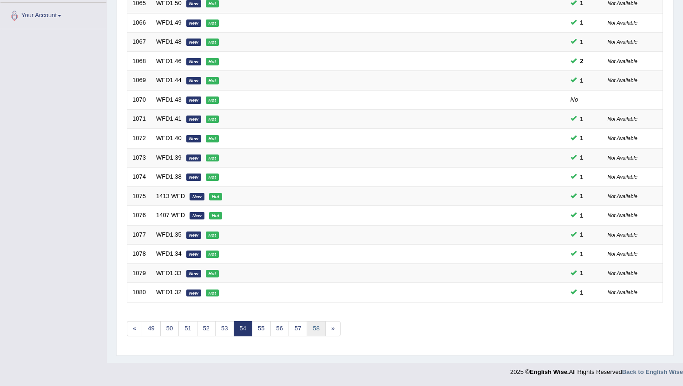
click at [314, 327] on link "58" at bounding box center [315, 328] width 19 height 15
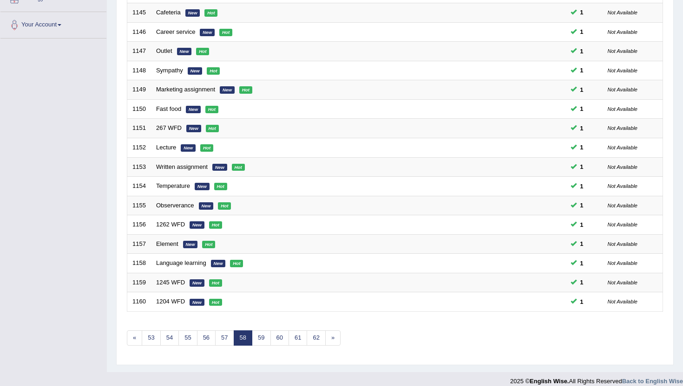
scroll to position [228, 0]
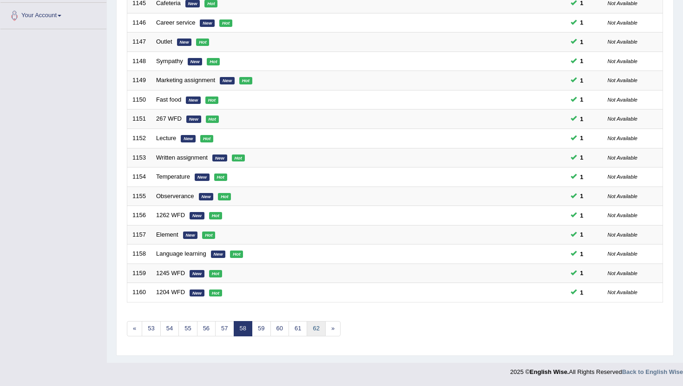
click at [314, 327] on link "62" at bounding box center [315, 328] width 19 height 15
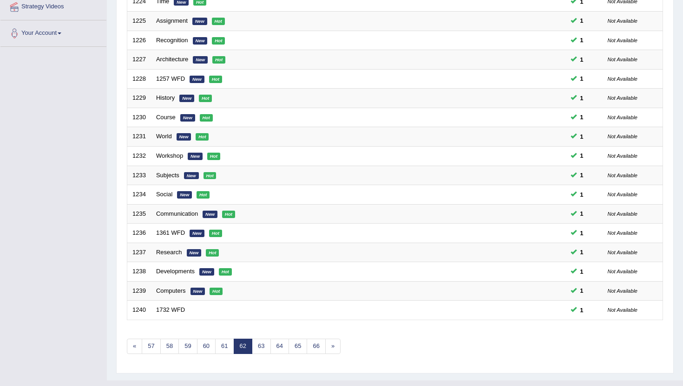
scroll to position [228, 0]
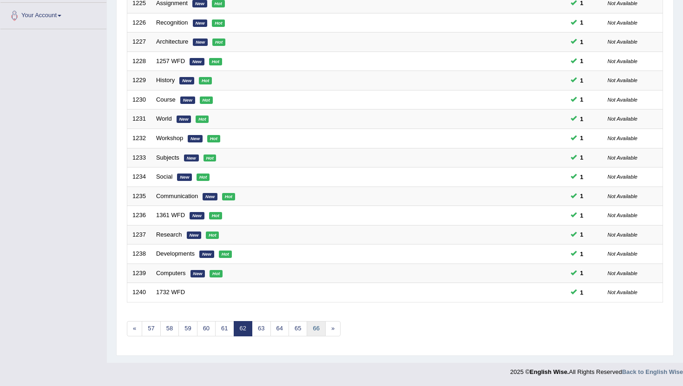
click at [314, 327] on link "66" at bounding box center [315, 328] width 19 height 15
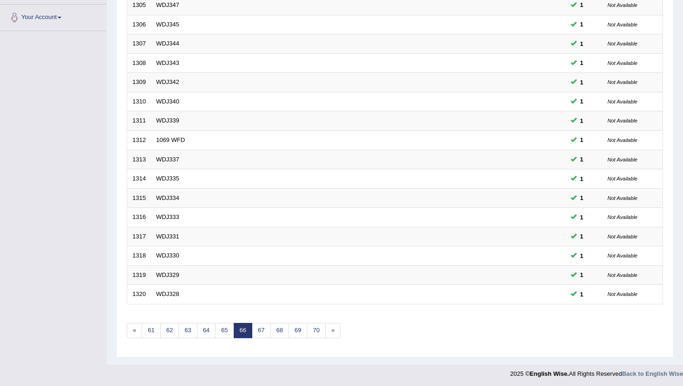
scroll to position [228, 0]
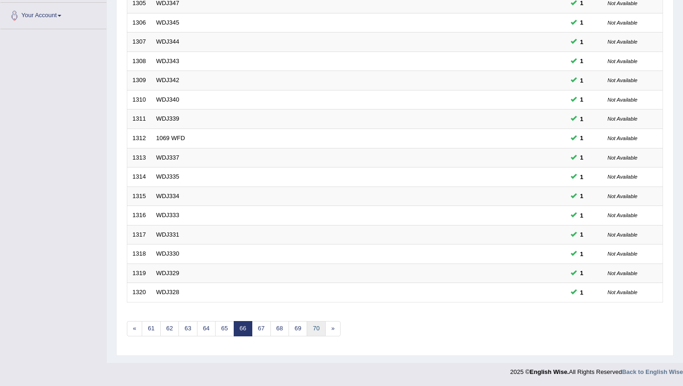
click at [314, 327] on link "70" at bounding box center [315, 328] width 19 height 15
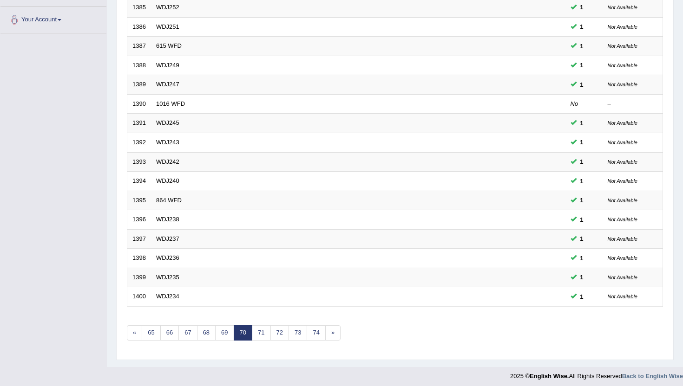
scroll to position [228, 0]
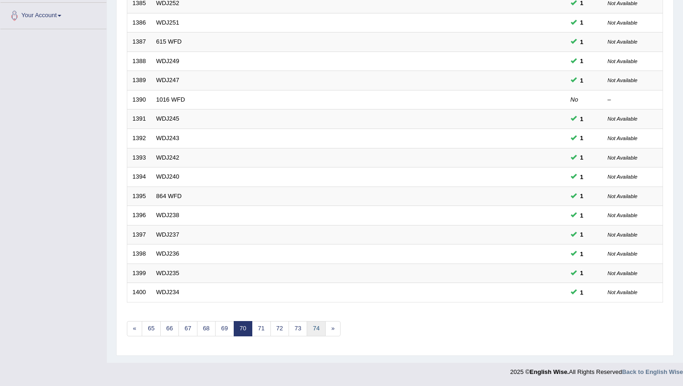
click at [314, 327] on link "74" at bounding box center [315, 328] width 19 height 15
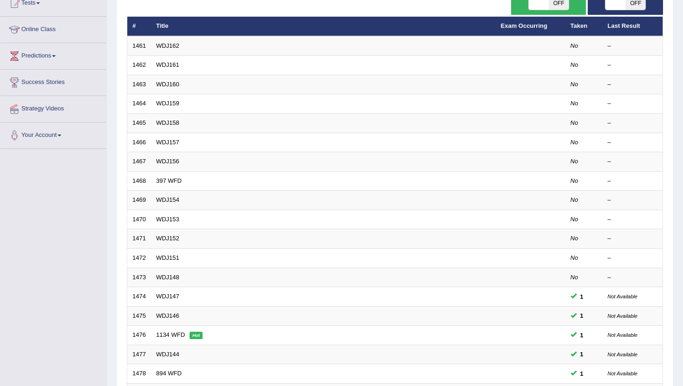
scroll to position [110, 0]
